Goal: Use online tool/utility

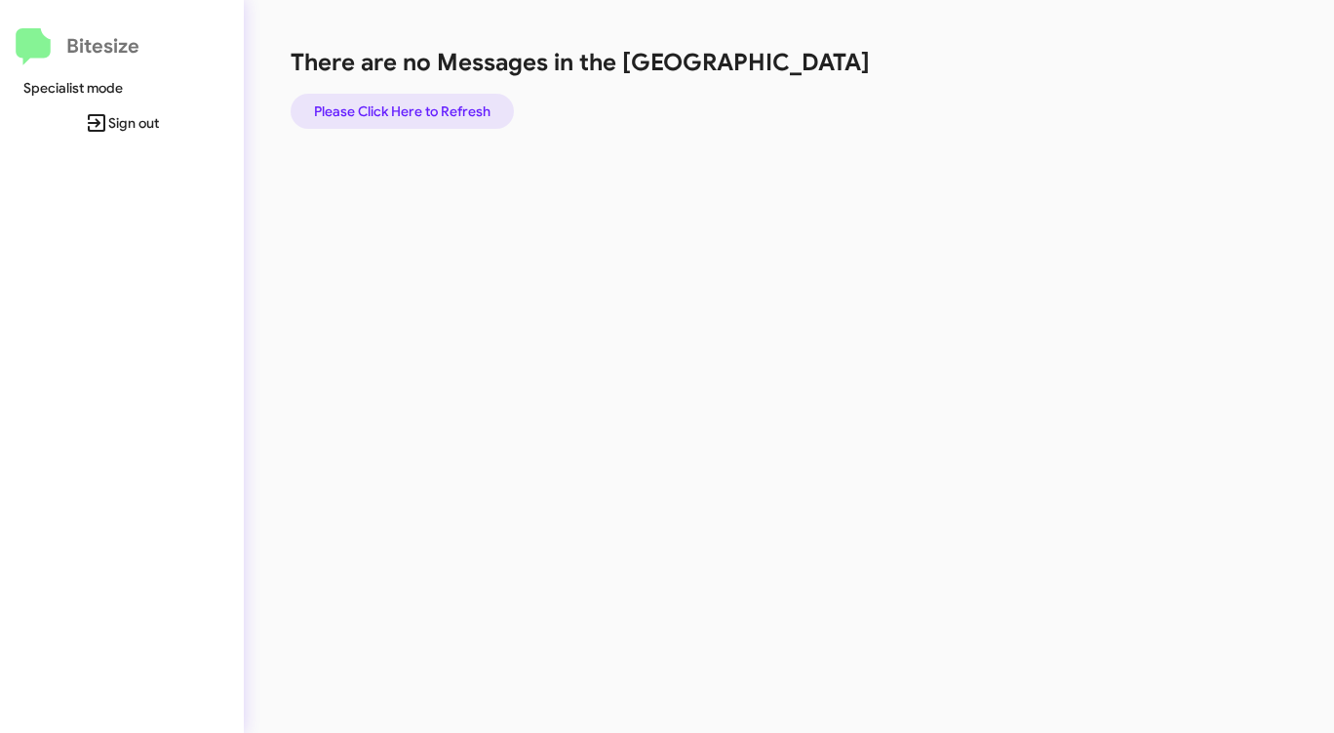
click at [353, 101] on span "Please Click Here to Refresh" at bounding box center [402, 111] width 177 height 35
click at [373, 96] on span "Please Click Here to Refresh" at bounding box center [402, 111] width 177 height 35
click at [443, 116] on span "Please Click Here to Refresh" at bounding box center [402, 111] width 177 height 35
